Goal: Information Seeking & Learning: Learn about a topic

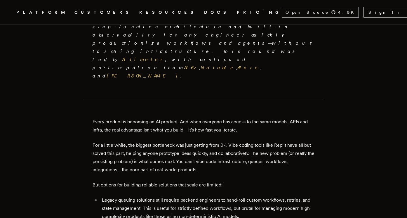
scroll to position [137, 0]
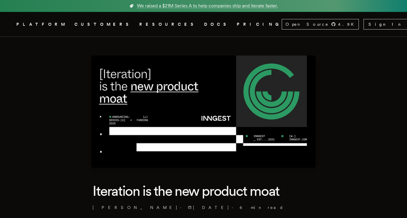
click at [114, 117] on img at bounding box center [203, 111] width 224 height 112
click at [145, 117] on img at bounding box center [203, 111] width 224 height 112
click at [143, 127] on img at bounding box center [203, 111] width 224 height 112
click at [141, 131] on img at bounding box center [203, 111] width 224 height 112
click at [170, 88] on img at bounding box center [203, 111] width 224 height 112
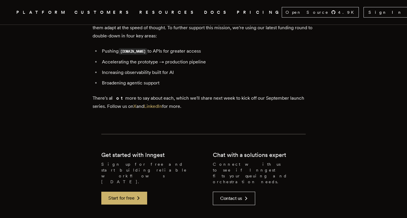
scroll to position [1459, 0]
